Goal: Check status: Check status

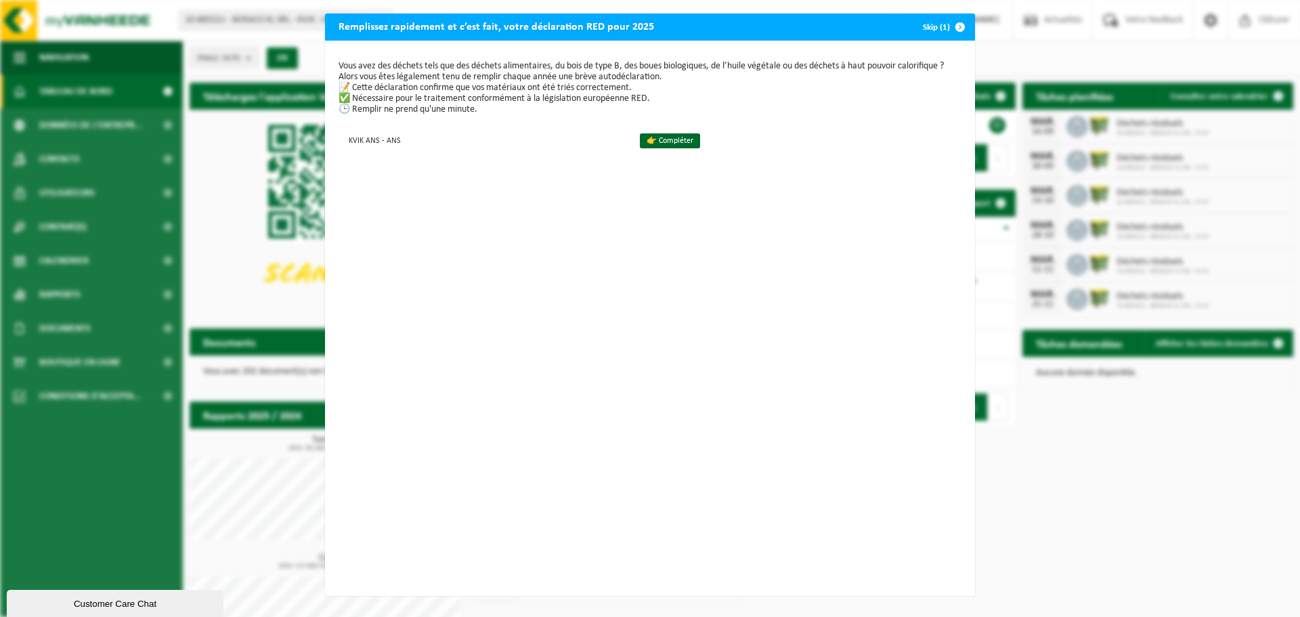
click at [997, 32] on div "Remplissez rapidement et c’est fait, votre déclaration RED pour 2025 Skip (1) V…" at bounding box center [650, 308] width 1300 height 617
click at [958, 28] on span "button" at bounding box center [959, 27] width 27 height 27
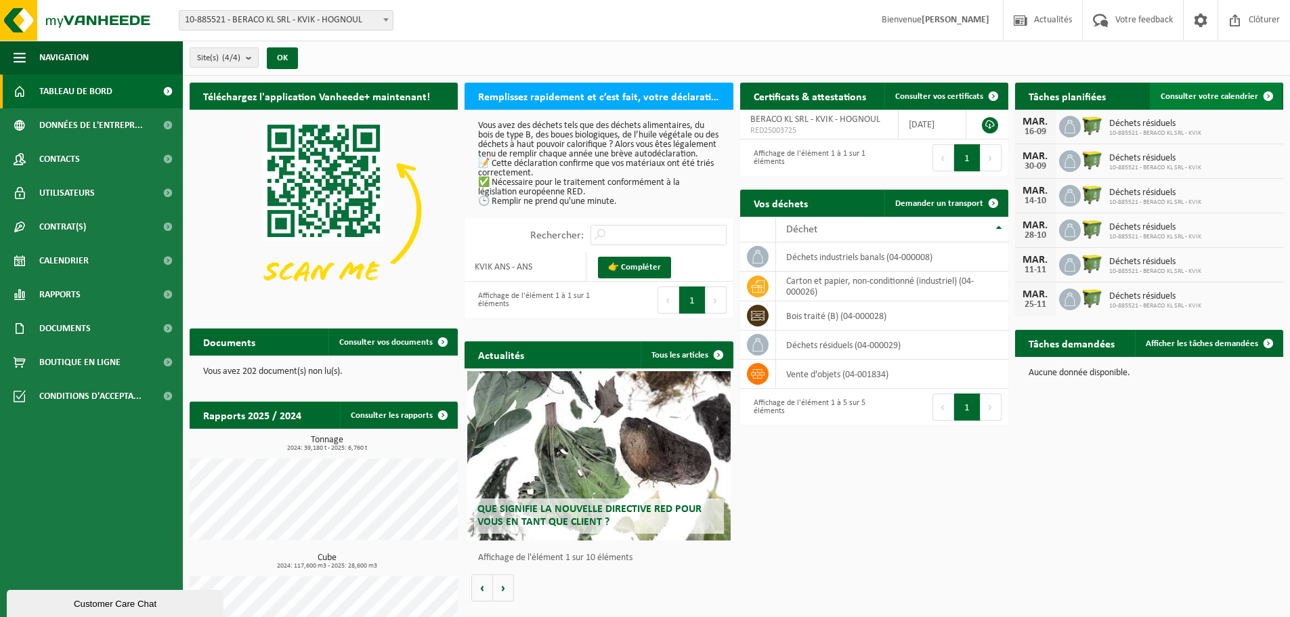
click at [1211, 94] on span "Consulter votre calendrier" at bounding box center [1208, 96] width 97 height 9
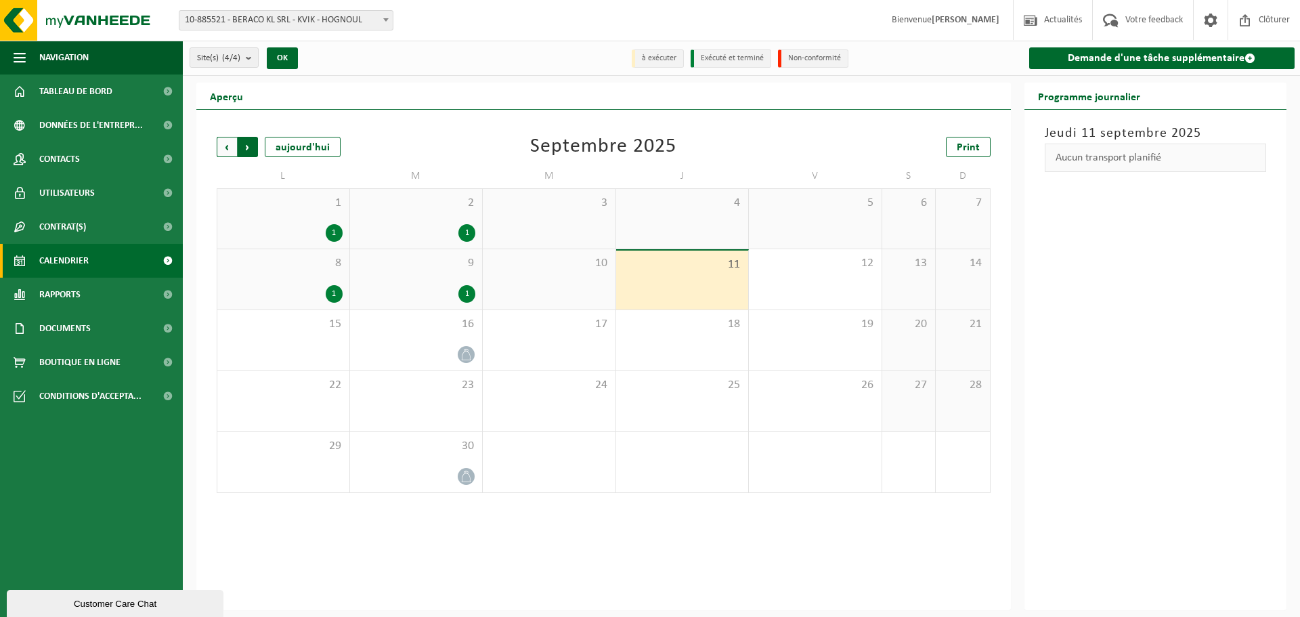
click at [236, 145] on span "Précédent" at bounding box center [227, 147] width 20 height 20
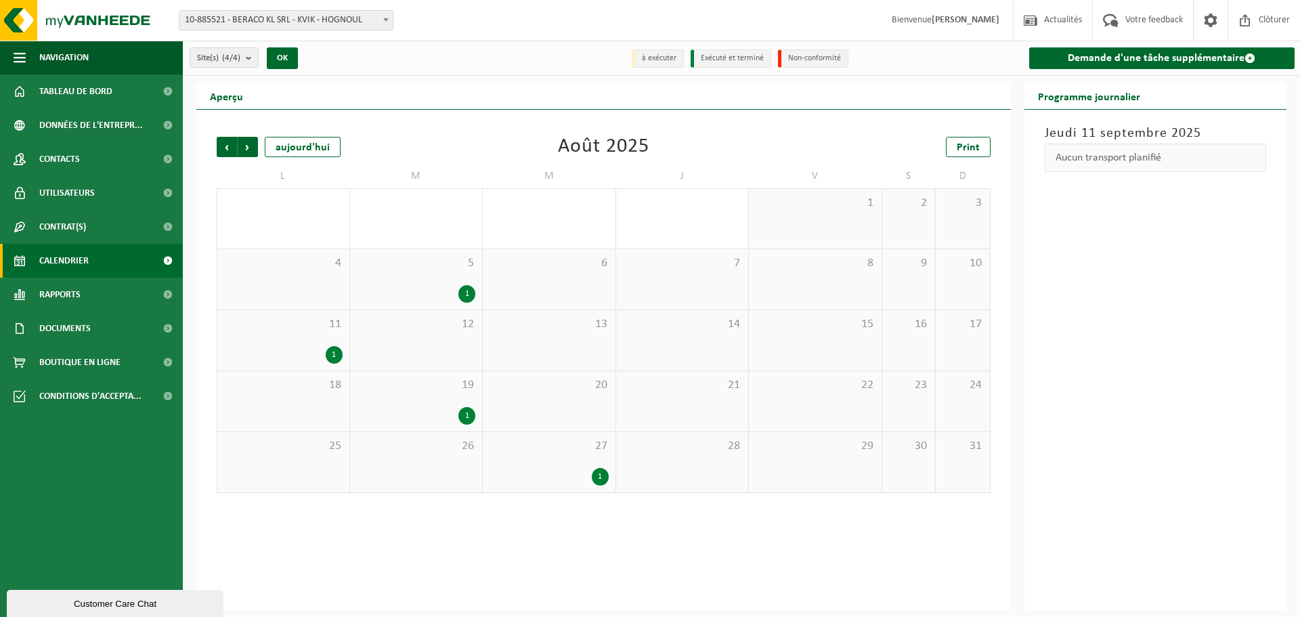
click at [421, 287] on div "1" at bounding box center [416, 294] width 119 height 18
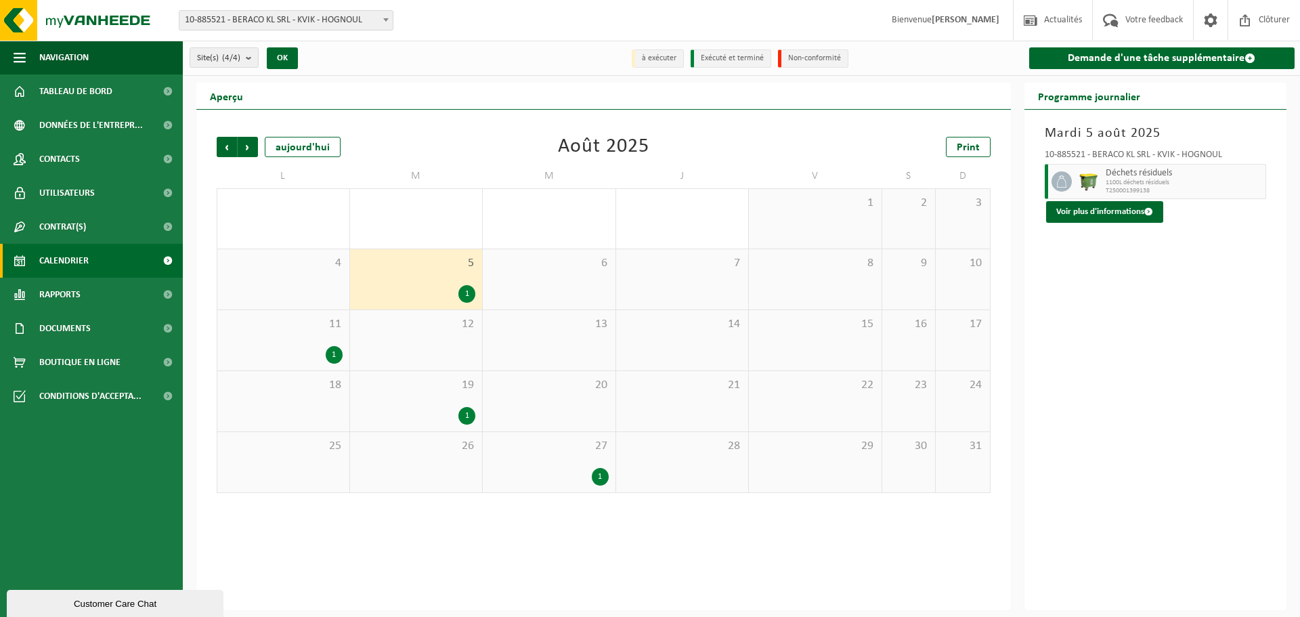
click at [314, 340] on div "11 1" at bounding box center [283, 340] width 132 height 60
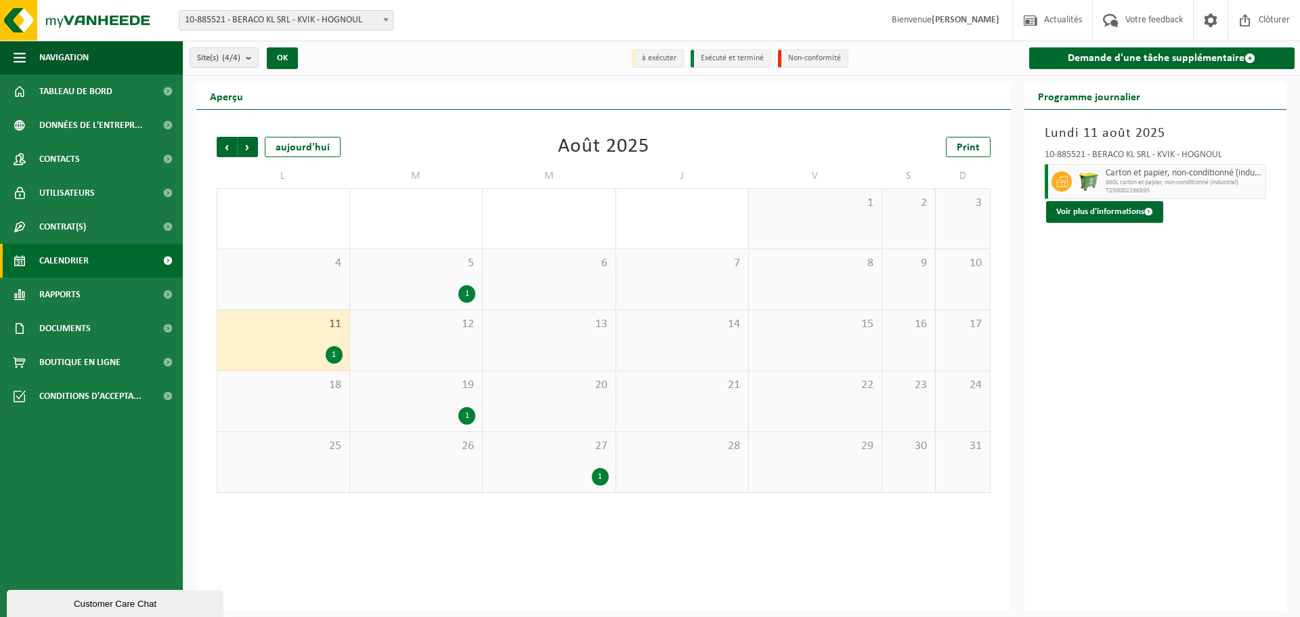
click at [433, 414] on div "1" at bounding box center [416, 416] width 119 height 18
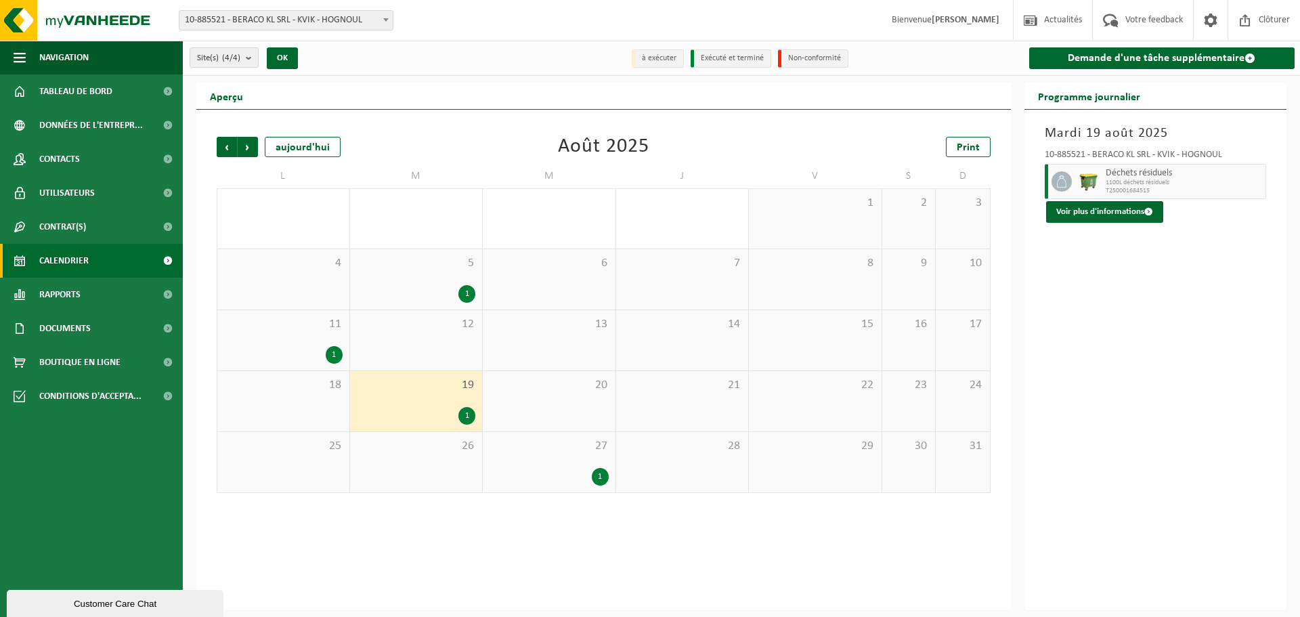
click at [579, 460] on div "27 1" at bounding box center [549, 462] width 133 height 60
